Goal: Task Accomplishment & Management: Use online tool/utility

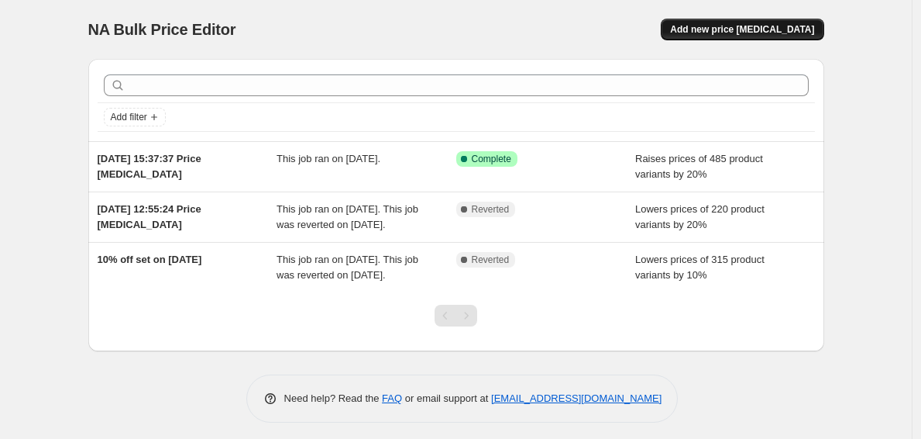
click at [757, 36] on button "Add new price [MEDICAL_DATA]" at bounding box center [742, 30] width 163 height 22
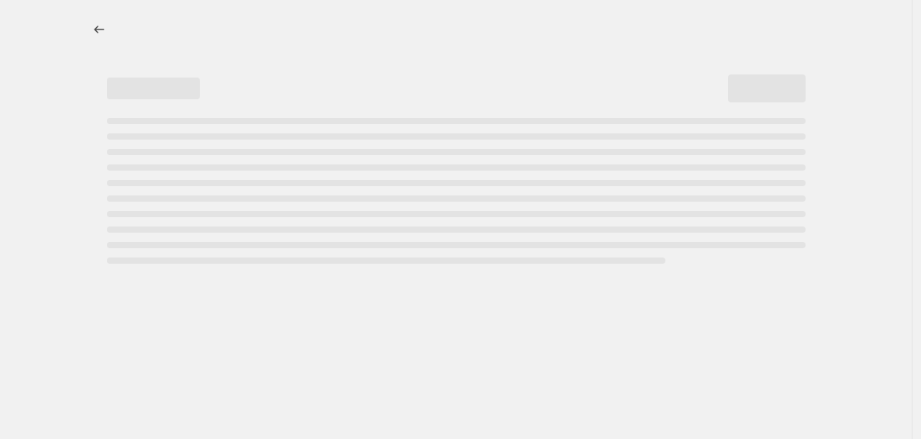
select select "percentage"
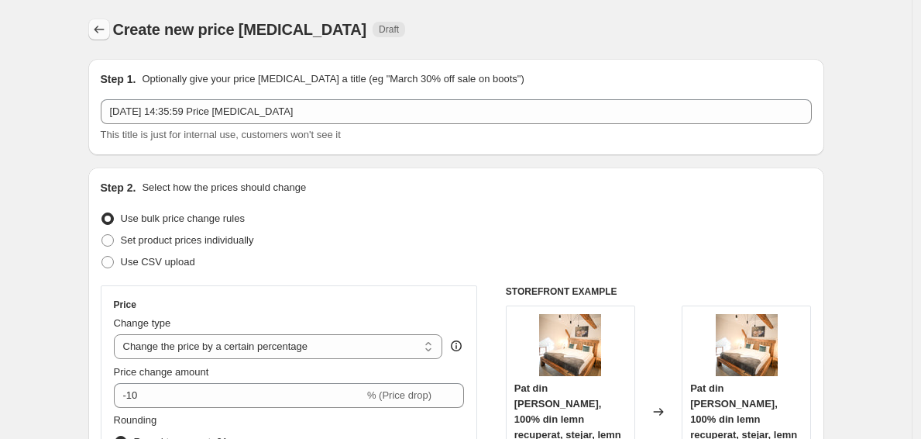
click at [98, 21] on button "Price change jobs" at bounding box center [99, 30] width 22 height 22
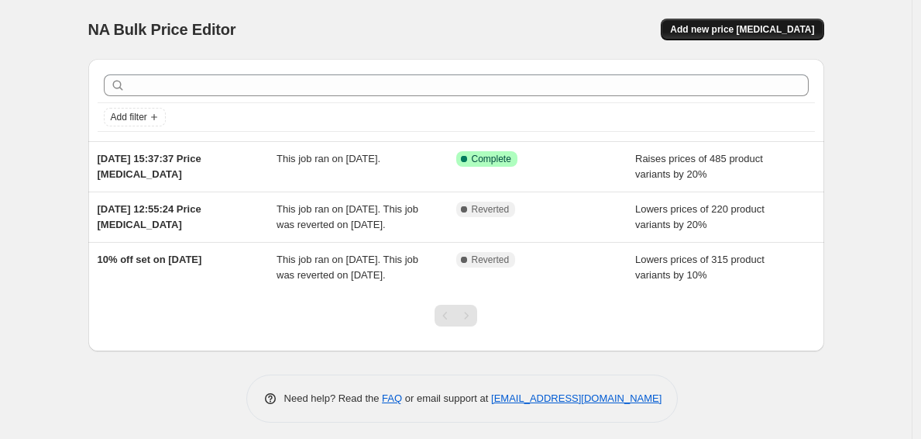
click at [764, 34] on span "Add new price [MEDICAL_DATA]" at bounding box center [742, 29] width 144 height 12
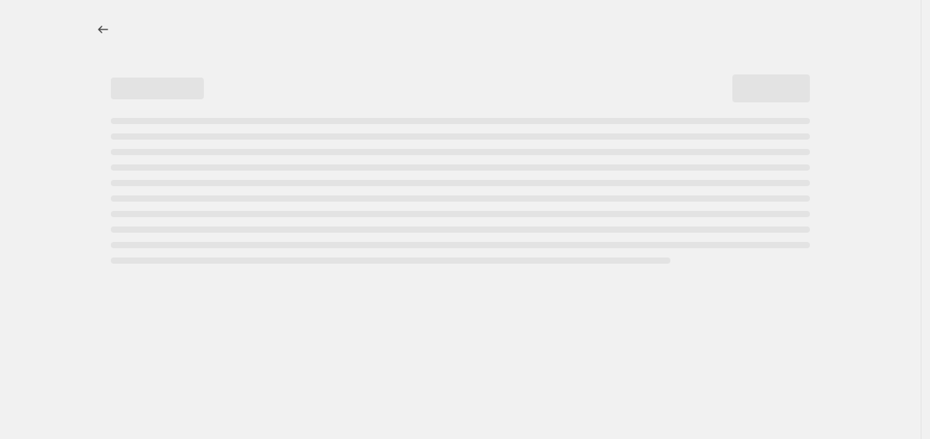
select select "percentage"
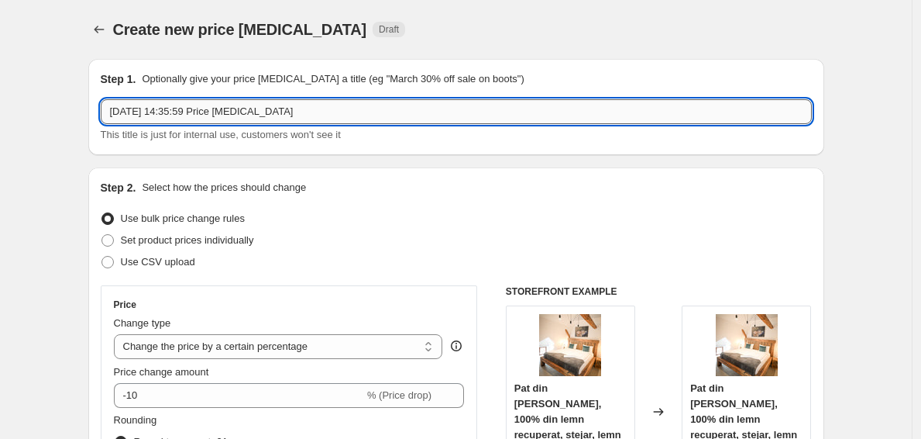
click at [337, 109] on input "[DATE] 14:35:59 Price [MEDICAL_DATA]" at bounding box center [456, 111] width 711 height 25
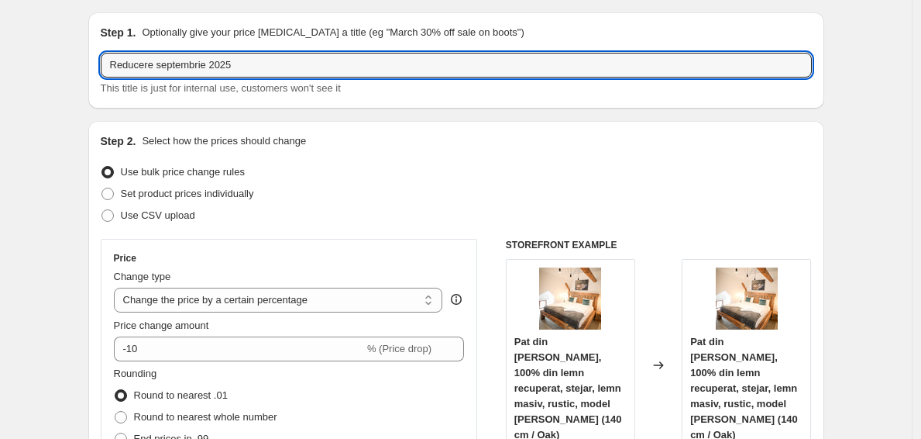
scroll to position [77, 0]
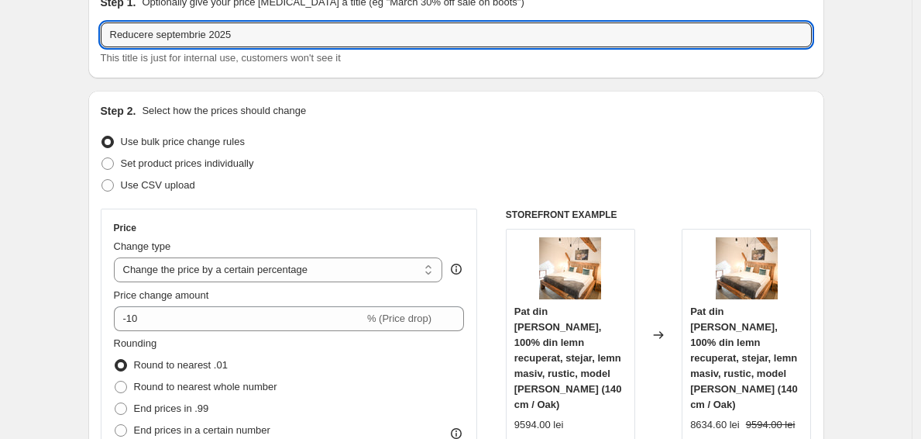
type input "Reducere septembrie 2025"
click at [337, 176] on div "Use CSV upload" at bounding box center [456, 185] width 711 height 22
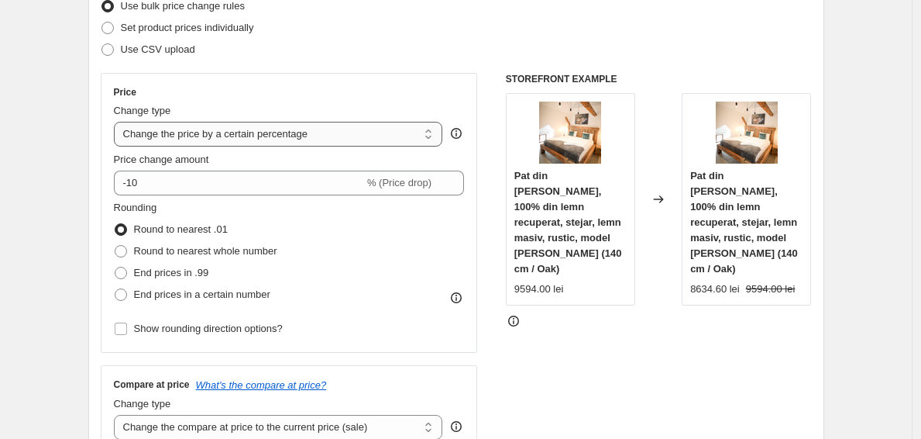
scroll to position [215, 0]
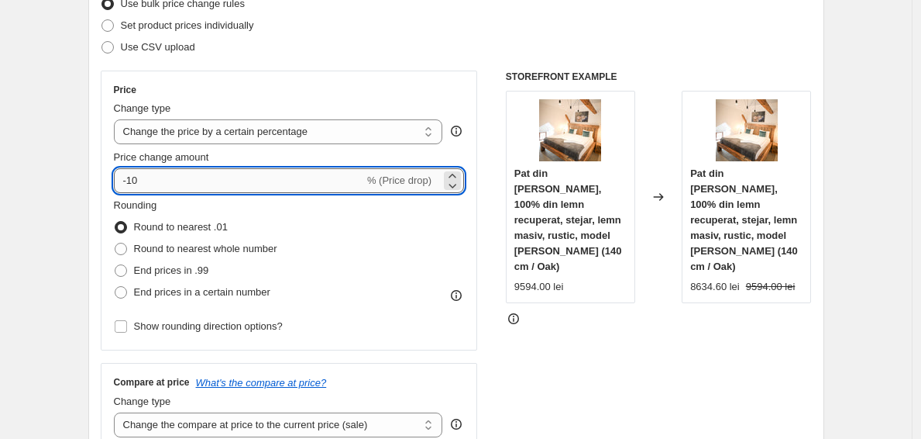
click at [141, 181] on input "-10" at bounding box center [239, 180] width 250 height 25
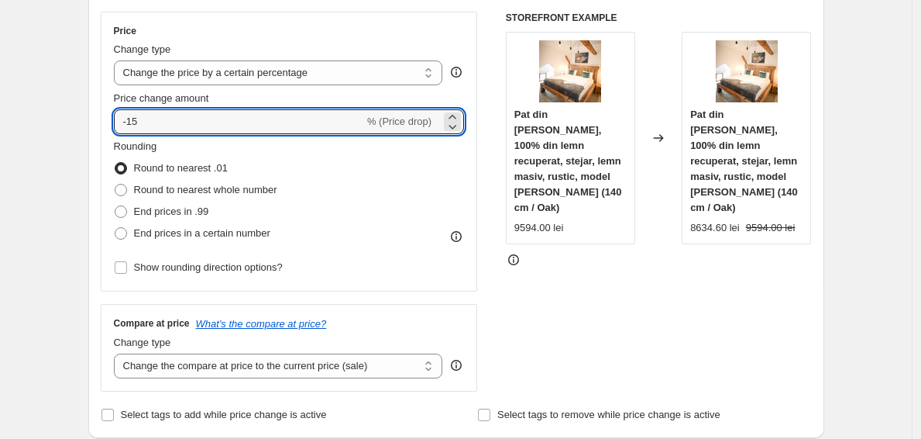
scroll to position [275, 0]
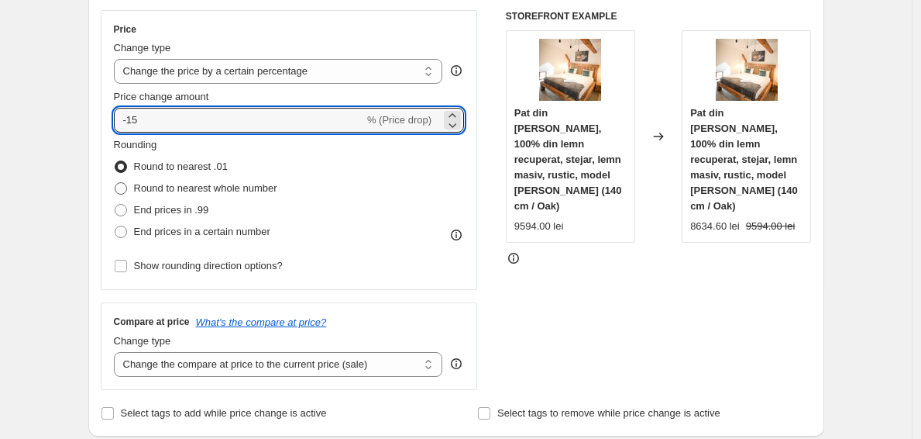
type input "-15"
click at [201, 187] on span "Round to nearest whole number" at bounding box center [205, 188] width 143 height 12
click at [115, 183] on input "Round to nearest whole number" at bounding box center [115, 182] width 1 height 1
radio input "true"
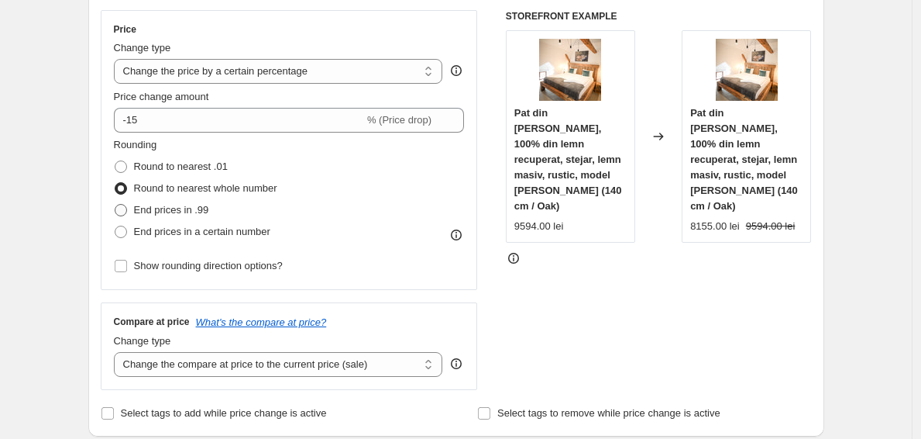
click at [189, 209] on span "End prices in .99" at bounding box center [171, 210] width 75 height 12
click at [115, 205] on input "End prices in .99" at bounding box center [115, 204] width 1 height 1
radio input "true"
click at [191, 191] on span "Round to nearest whole number" at bounding box center [205, 188] width 143 height 12
click at [115, 183] on input "Round to nearest whole number" at bounding box center [115, 182] width 1 height 1
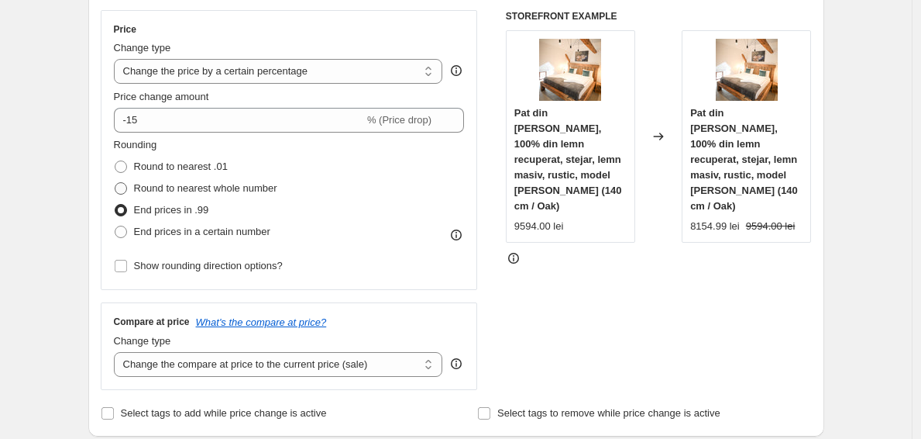
radio input "true"
click at [189, 216] on span "End prices in .99" at bounding box center [171, 209] width 75 height 15
click at [115, 205] on input "End prices in .99" at bounding box center [115, 204] width 1 height 1
radio input "true"
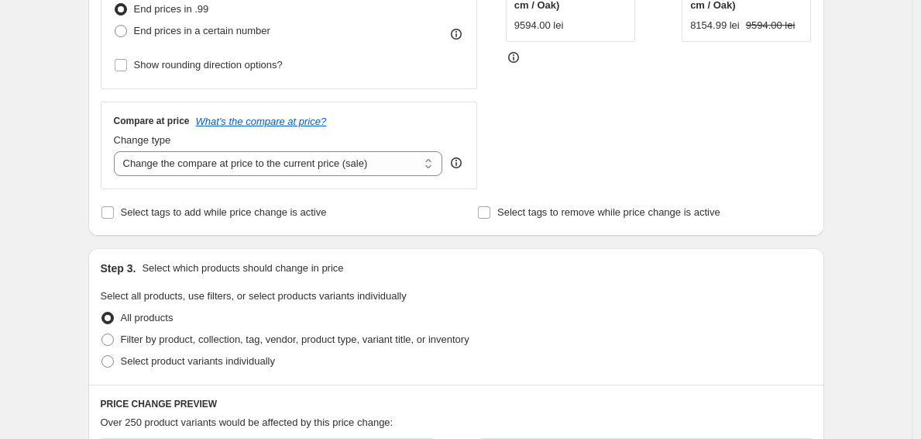
scroll to position [477, 0]
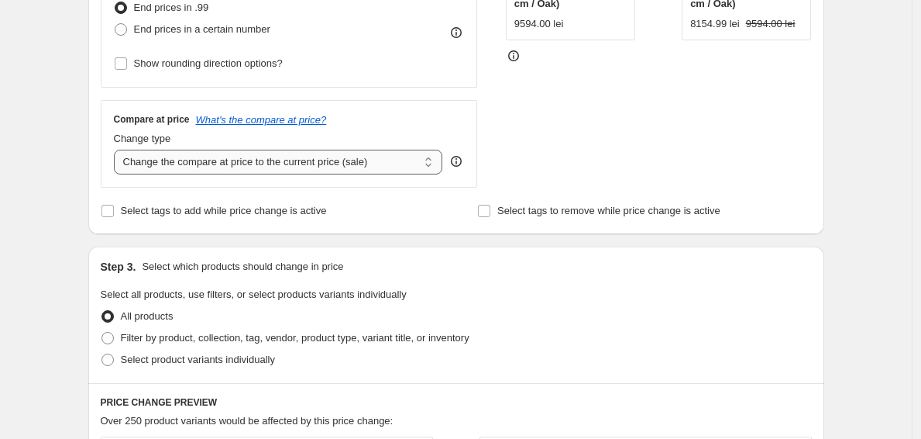
click at [336, 170] on select "Change the compare at price to the current price (sale) Change the compare at p…" at bounding box center [278, 162] width 329 height 25
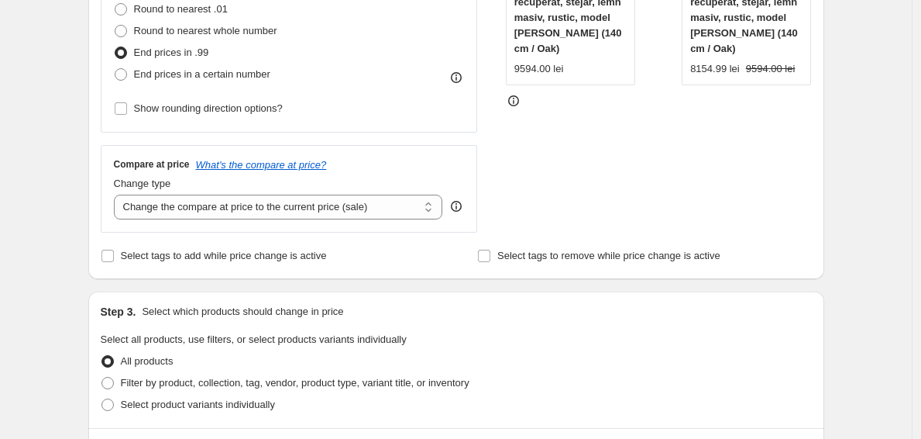
scroll to position [434, 0]
click at [227, 259] on span "Select tags to add while price change is active" at bounding box center [224, 254] width 206 height 12
click at [114, 259] on input "Select tags to add while price change is active" at bounding box center [108, 254] width 12 height 12
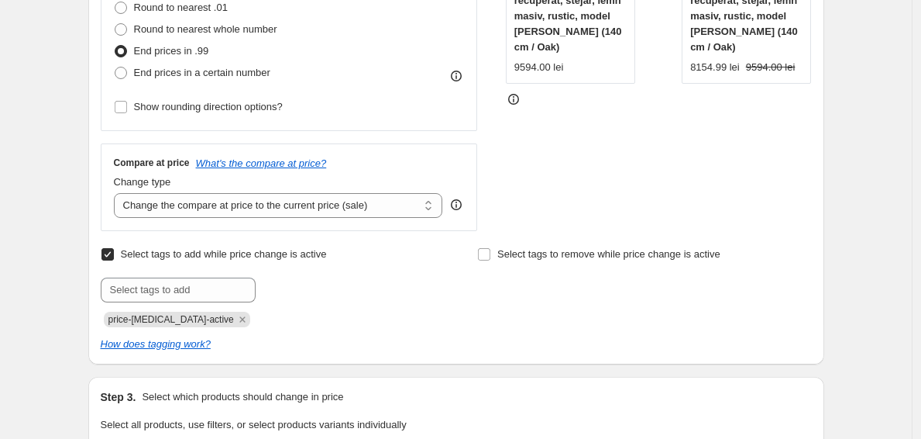
click at [223, 255] on span "Select tags to add while price change is active" at bounding box center [224, 254] width 206 height 12
click at [114, 255] on input "Select tags to add while price change is active" at bounding box center [108, 254] width 12 height 12
checkbox input "false"
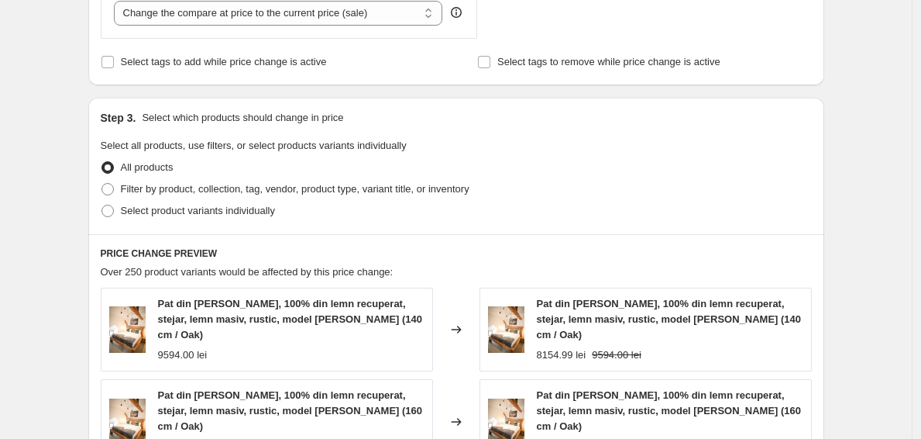
scroll to position [656, 0]
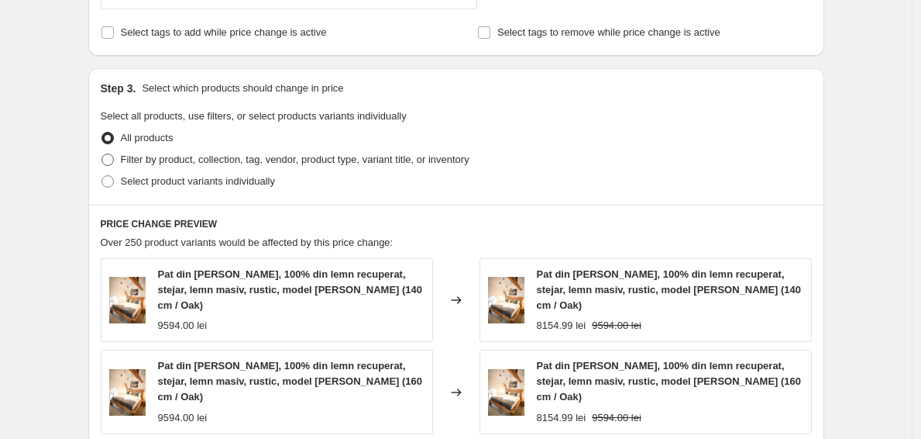
click at [159, 157] on span "Filter by product, collection, tag, vendor, product type, variant title, or inv…" at bounding box center [295, 159] width 349 height 12
click at [102, 154] on input "Filter by product, collection, tag, vendor, product type, variant title, or inv…" at bounding box center [102, 153] width 1 height 1
radio input "true"
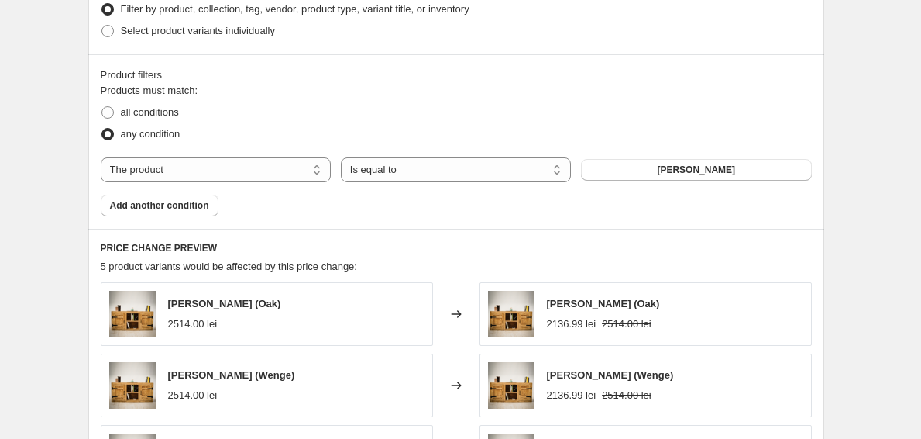
scroll to position [842, 0]
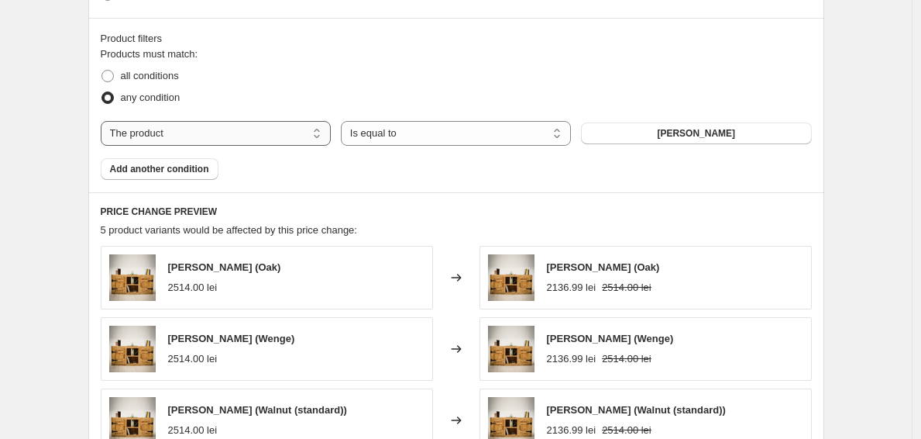
click at [233, 134] on select "The product The product's collection The product's tag The product's vendor The…" at bounding box center [216, 133] width 230 height 25
click at [730, 125] on button "[PERSON_NAME]" at bounding box center [696, 133] width 230 height 22
click at [166, 69] on span "all conditions" at bounding box center [150, 75] width 58 height 15
click at [102, 70] on input "all conditions" at bounding box center [102, 70] width 1 height 1
radio input "true"
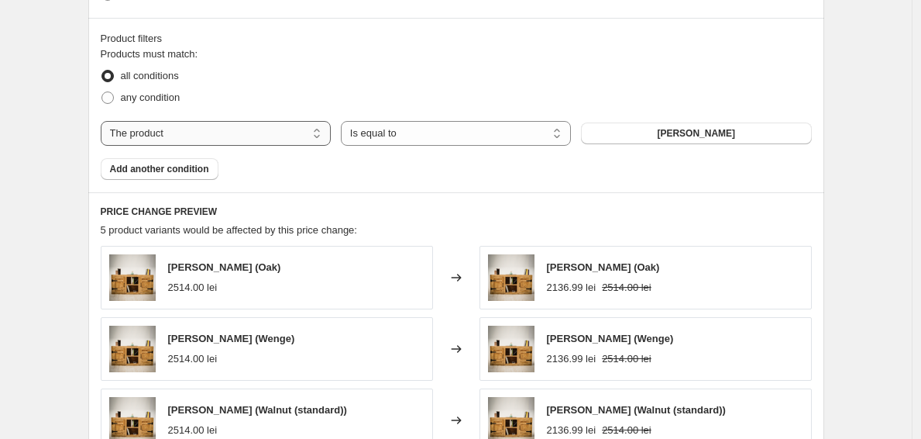
click at [179, 133] on select "The product The product's collection The product's tag The product's vendor The…" at bounding box center [216, 133] width 230 height 25
select select "collection"
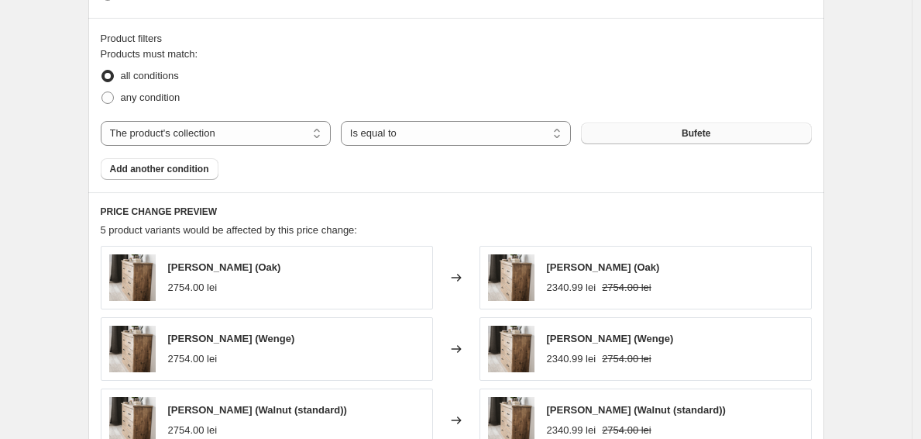
click at [701, 123] on button "Bufete" at bounding box center [696, 133] width 230 height 22
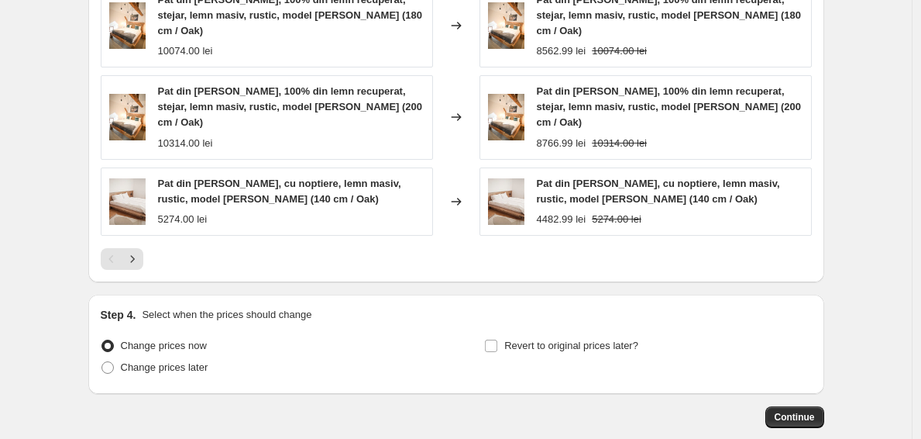
scroll to position [1310, 0]
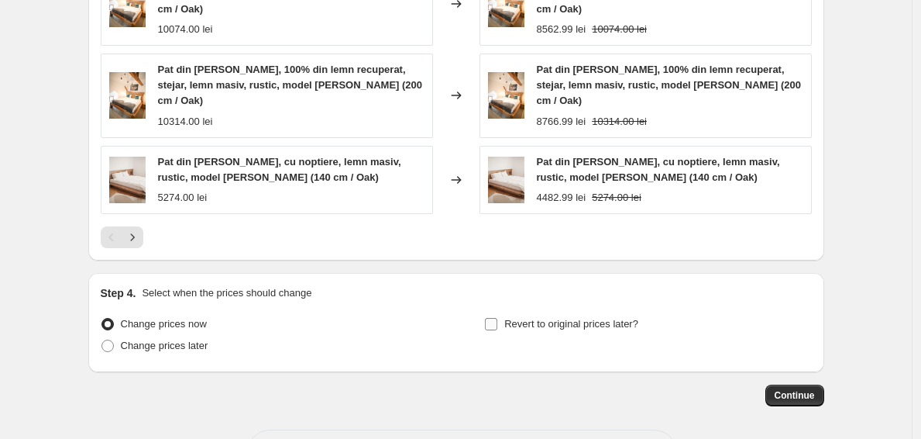
click at [591, 318] on span "Revert to original prices later?" at bounding box center [572, 324] width 134 height 12
click at [498, 318] on input "Revert to original prices later?" at bounding box center [491, 324] width 12 height 12
checkbox input "true"
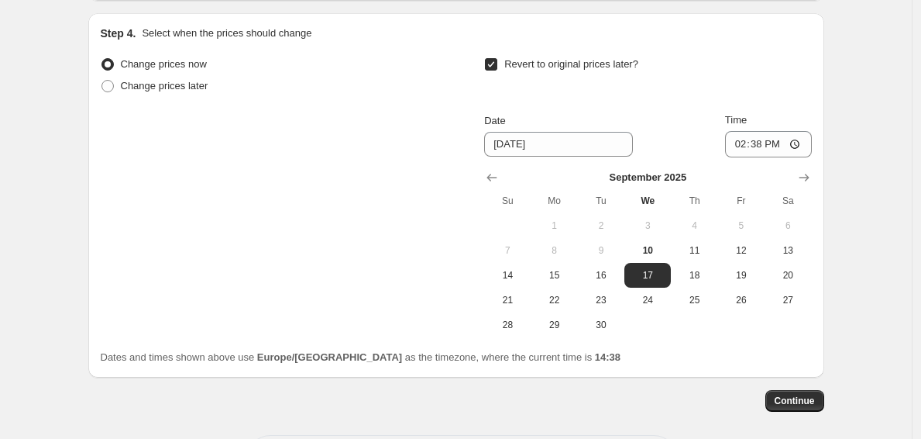
scroll to position [1571, 0]
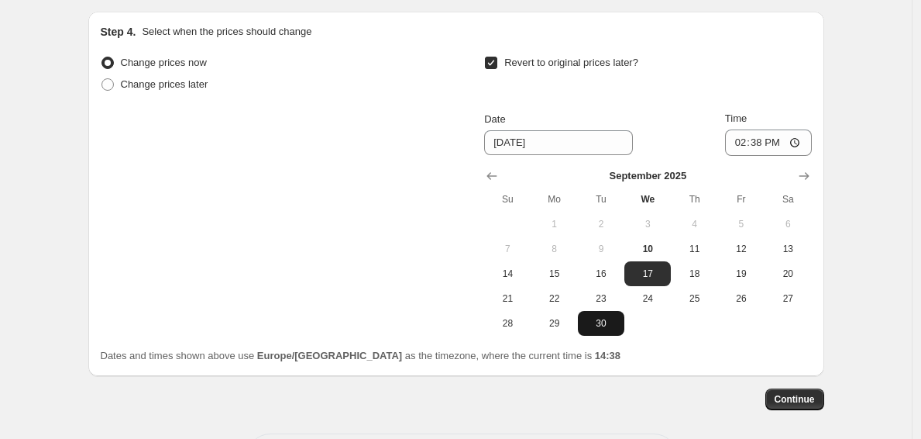
click at [611, 311] on button "30" at bounding box center [601, 323] width 46 height 25
type input "[DATE]"
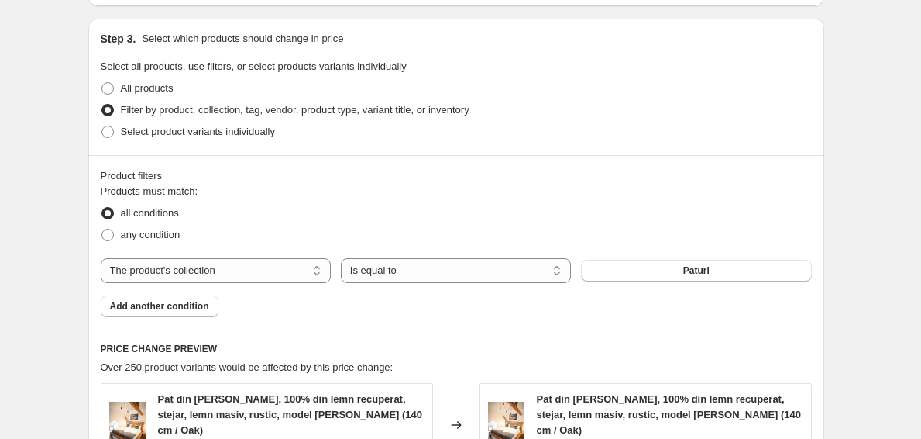
scroll to position [709, 0]
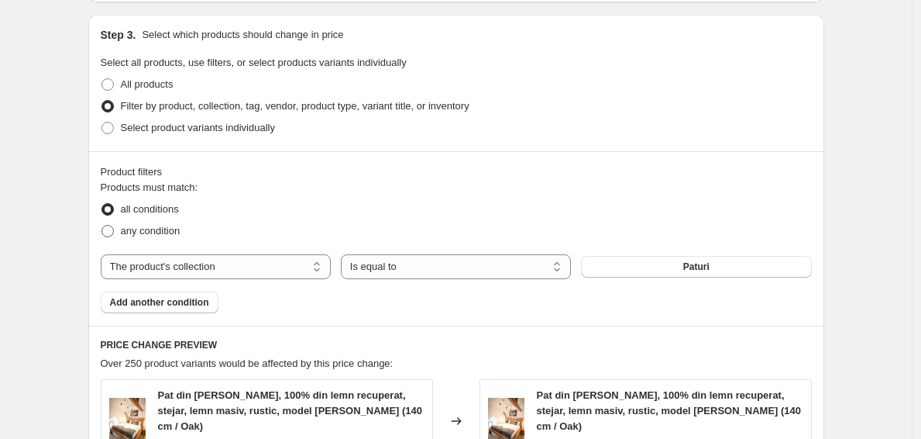
click at [146, 230] on span "any condition" at bounding box center [151, 231] width 60 height 12
click at [102, 226] on input "any condition" at bounding box center [102, 225] width 1 height 1
radio input "true"
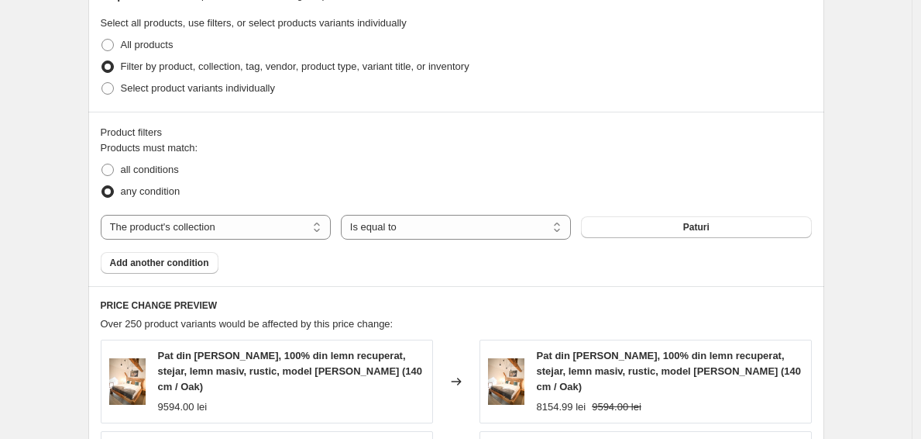
scroll to position [749, 0]
click at [132, 168] on span "all conditions" at bounding box center [150, 169] width 58 height 12
click at [102, 164] on input "all conditions" at bounding box center [102, 163] width 1 height 1
radio input "true"
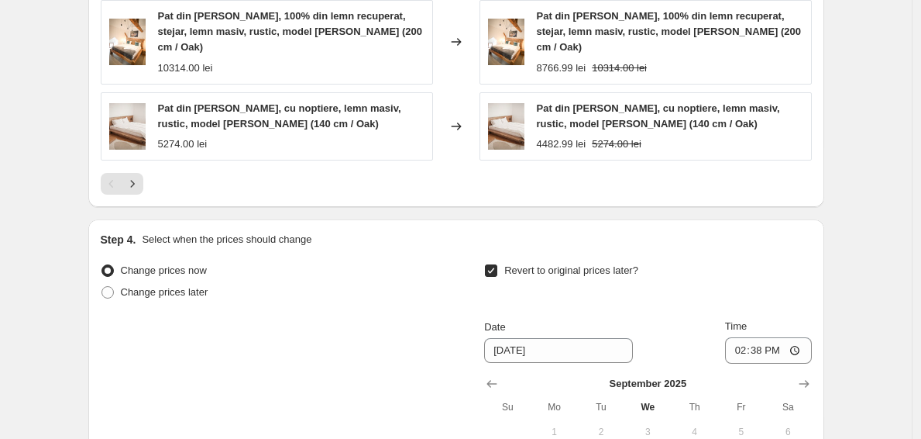
scroll to position [1400, 0]
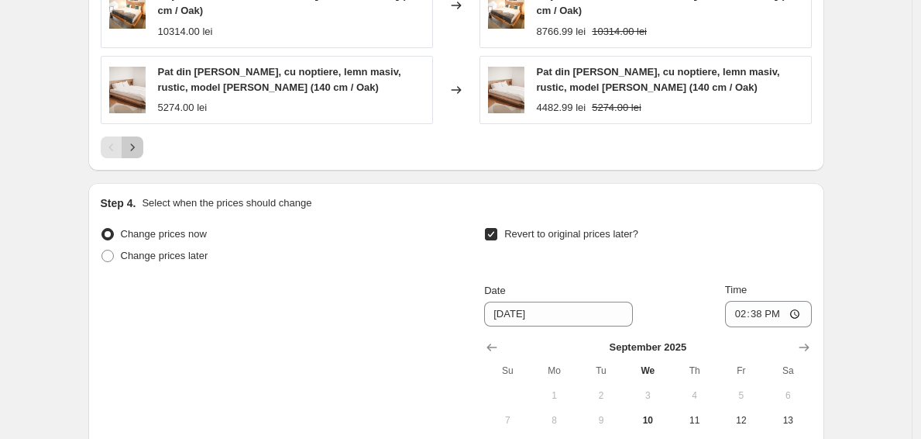
click at [138, 139] on icon "Next" at bounding box center [132, 146] width 15 height 15
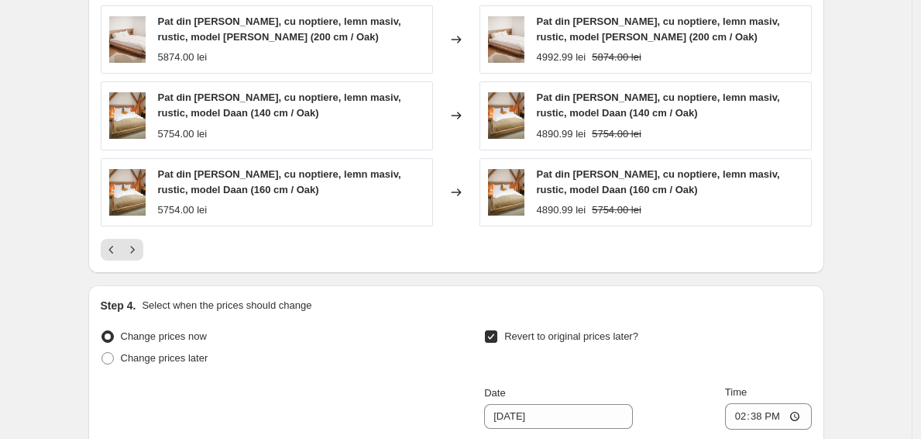
scroll to position [1572, 0]
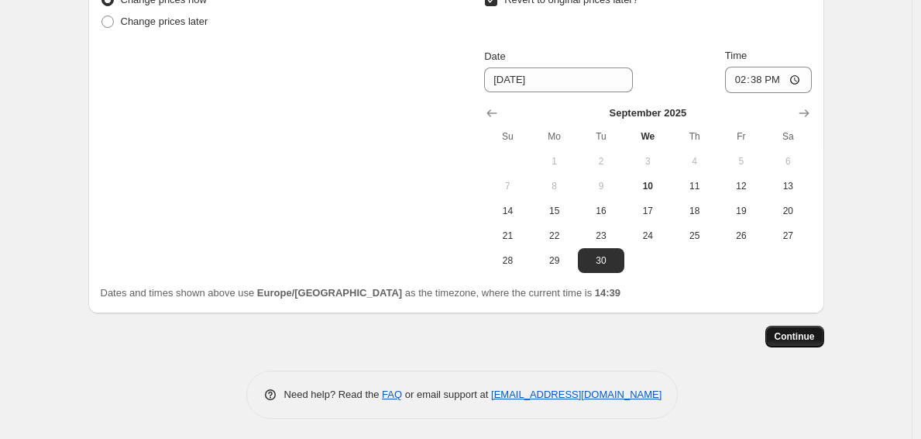
click at [774, 327] on button "Continue" at bounding box center [795, 336] width 59 height 22
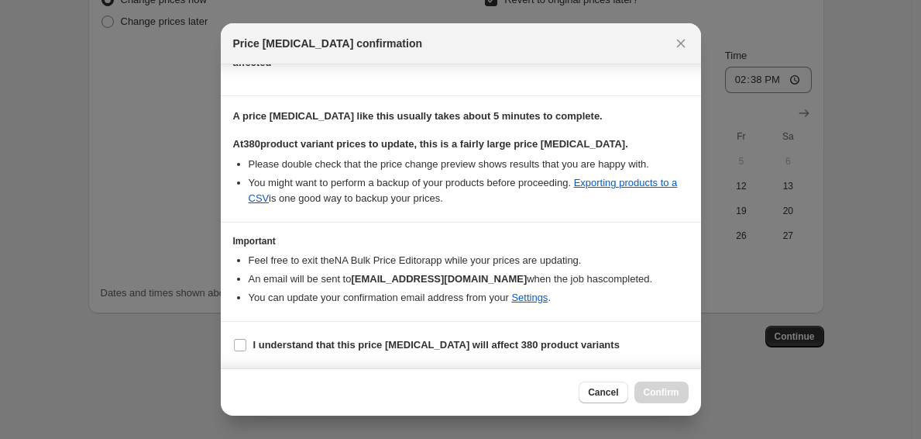
scroll to position [219, 0]
click at [522, 345] on b "I understand that this price [MEDICAL_DATA] will affect 380 product variants" at bounding box center [436, 345] width 367 height 12
click at [246, 345] on input "I understand that this price [MEDICAL_DATA] will affect 380 product variants" at bounding box center [240, 345] width 12 height 12
checkbox input "true"
click at [656, 392] on span "Confirm" at bounding box center [662, 392] width 36 height 12
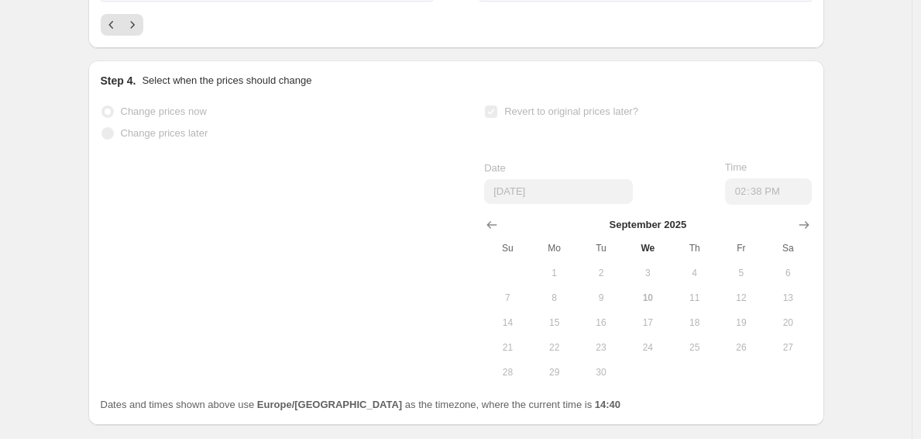
scroll to position [1612, 0]
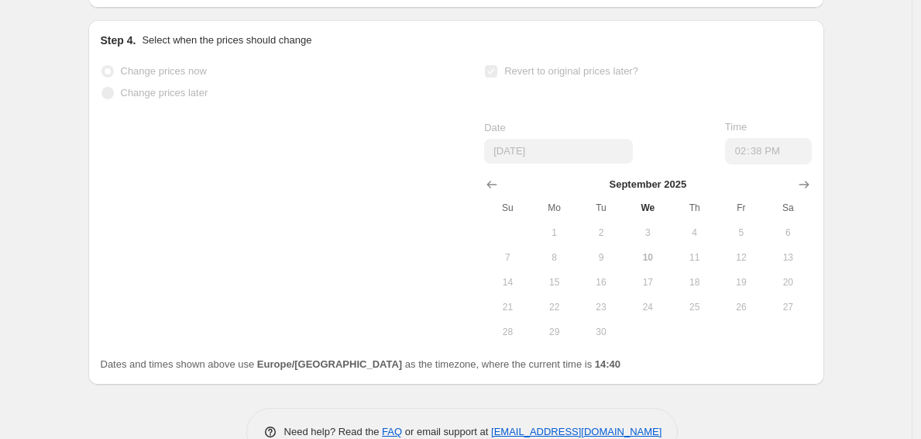
select select "percentage"
select select "collection"
